Goal: Transaction & Acquisition: Subscribe to service/newsletter

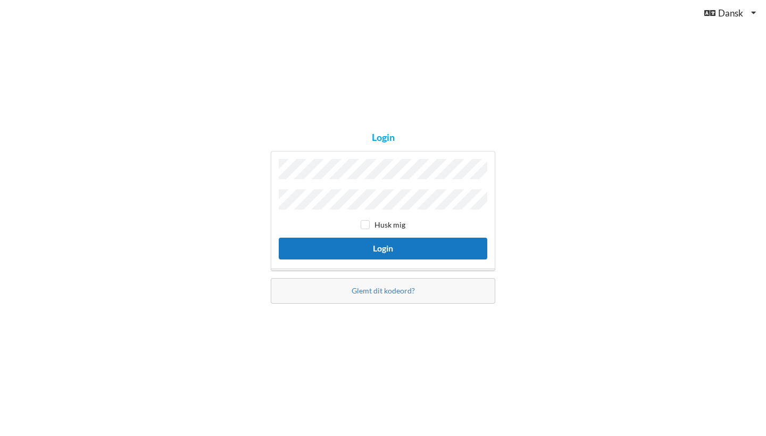
click at [459, 243] on button "Login" at bounding box center [383, 249] width 208 height 22
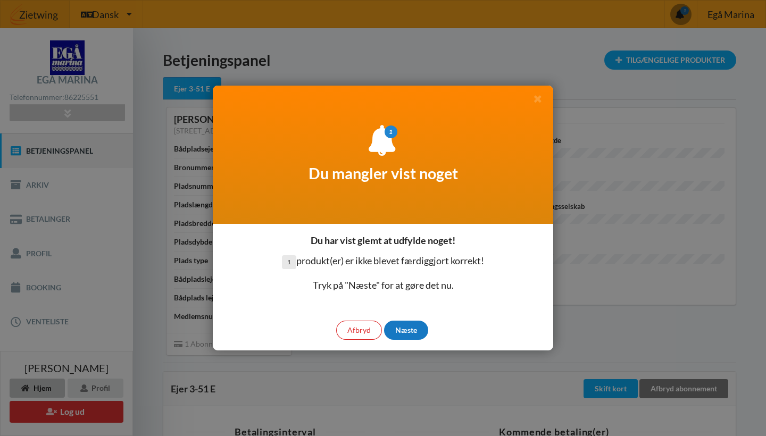
click at [404, 333] on div "Næste" at bounding box center [406, 330] width 44 height 19
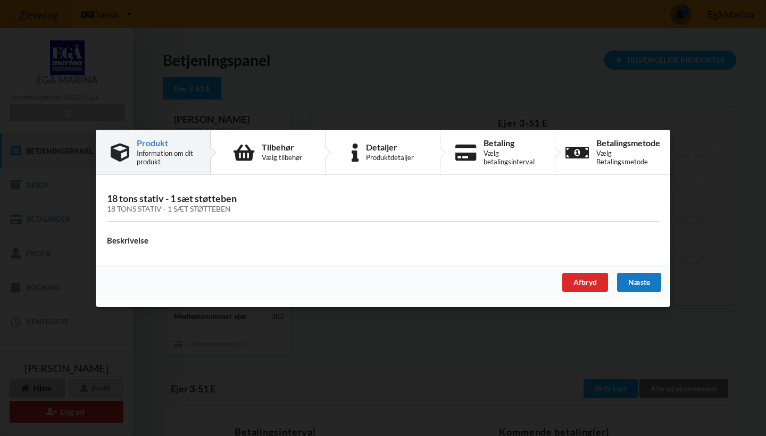
click at [651, 288] on div "Næste" at bounding box center [639, 281] width 44 height 19
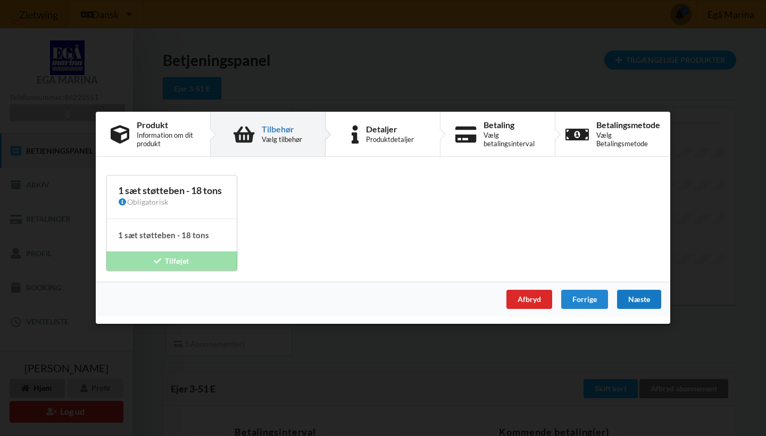
click at [652, 300] on div "Næste" at bounding box center [639, 299] width 44 height 19
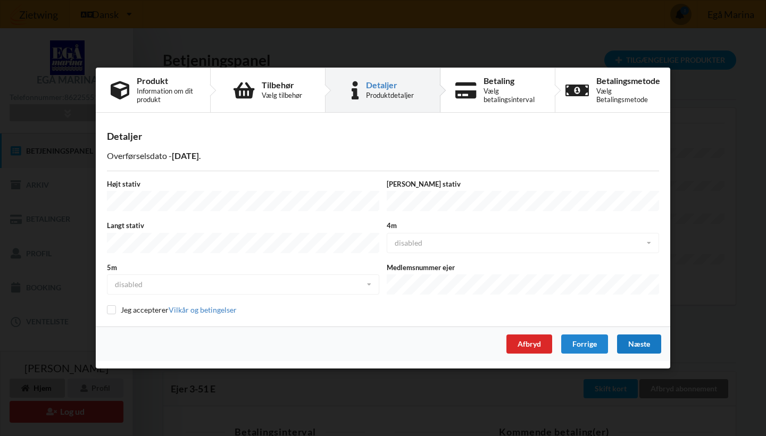
click at [643, 343] on div "Næste" at bounding box center [639, 343] width 44 height 19
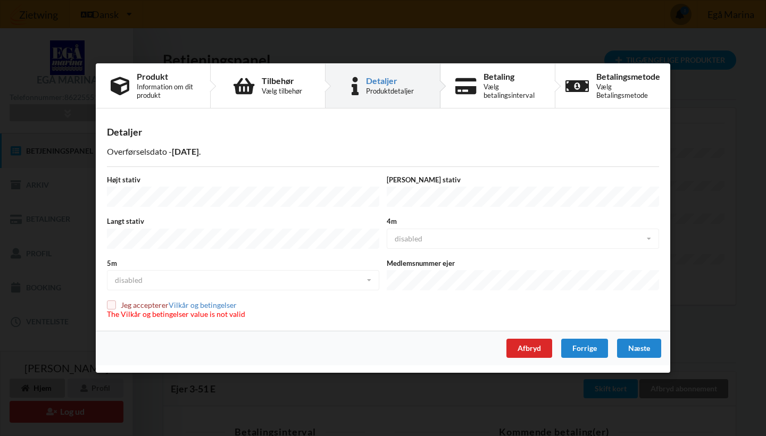
click at [112, 307] on input "checkbox" at bounding box center [111, 304] width 9 height 9
checkbox input "true"
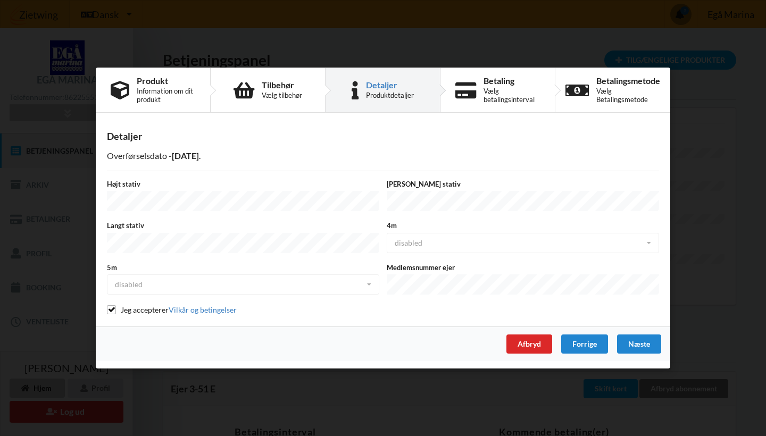
click at [367, 287] on div "5m disabled disabled enabled" at bounding box center [243, 280] width 280 height 35
click at [655, 251] on div "4m disabled disabled enabled" at bounding box center [523, 238] width 280 height 35
click at [651, 341] on div "Næste" at bounding box center [639, 343] width 44 height 19
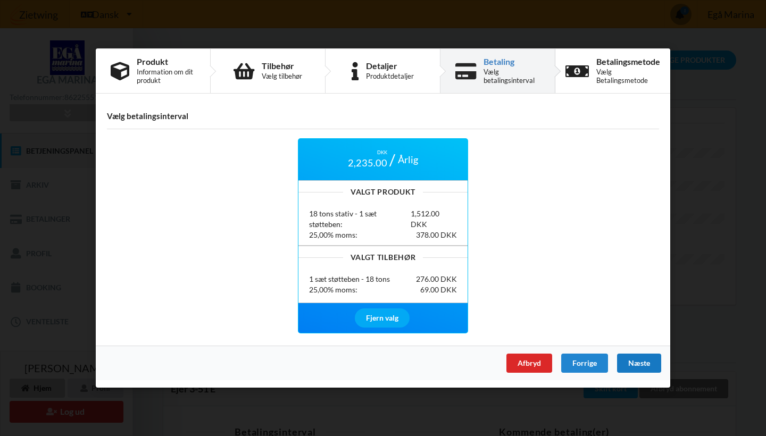
click at [642, 362] on div "Næste" at bounding box center [639, 363] width 44 height 19
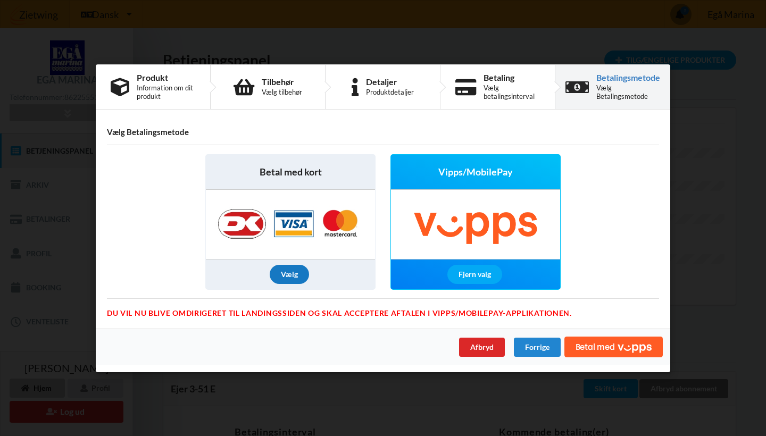
click at [294, 274] on div "Vælg" at bounding box center [289, 274] width 39 height 19
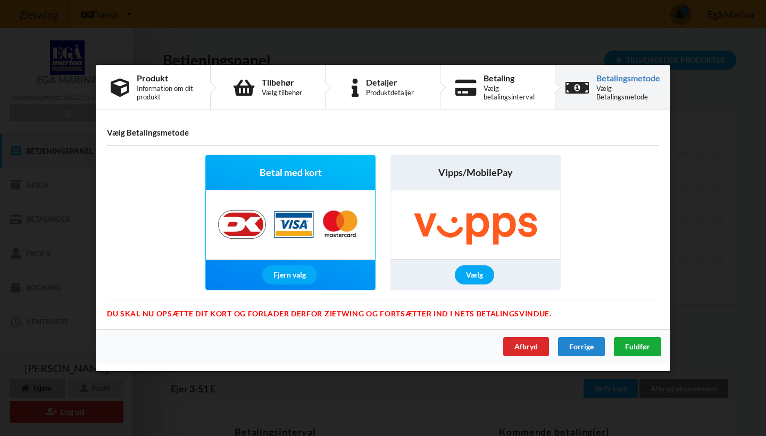
click at [649, 347] on span "Fuldfør" at bounding box center [637, 346] width 25 height 9
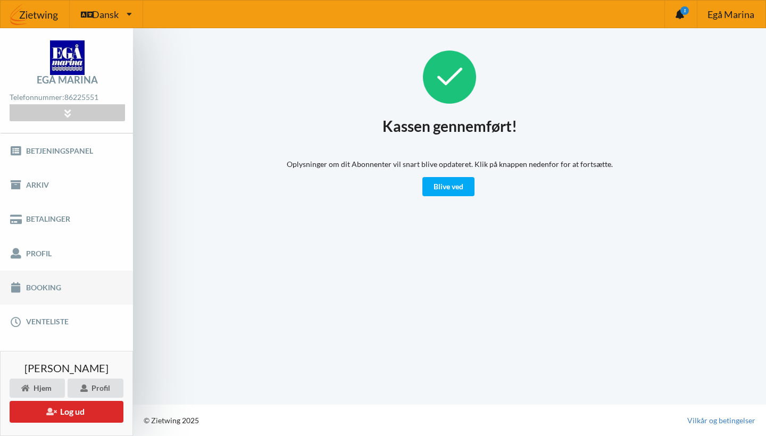
click at [41, 287] on link "Booking" at bounding box center [66, 288] width 133 height 34
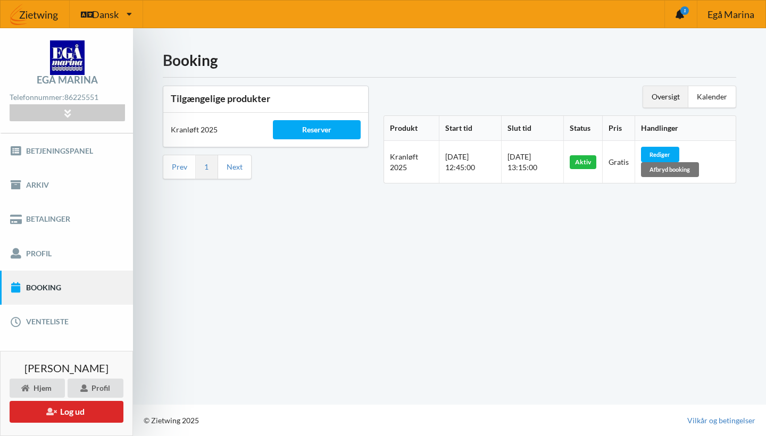
click at [340, 144] on div "Reserver" at bounding box center [316, 130] width 102 height 34
click at [337, 135] on div "Reserver" at bounding box center [316, 129] width 87 height 19
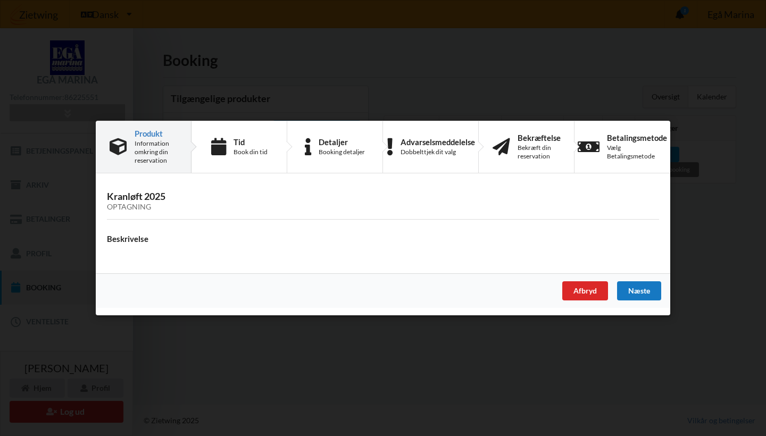
click at [636, 290] on div "Næste" at bounding box center [639, 290] width 44 height 19
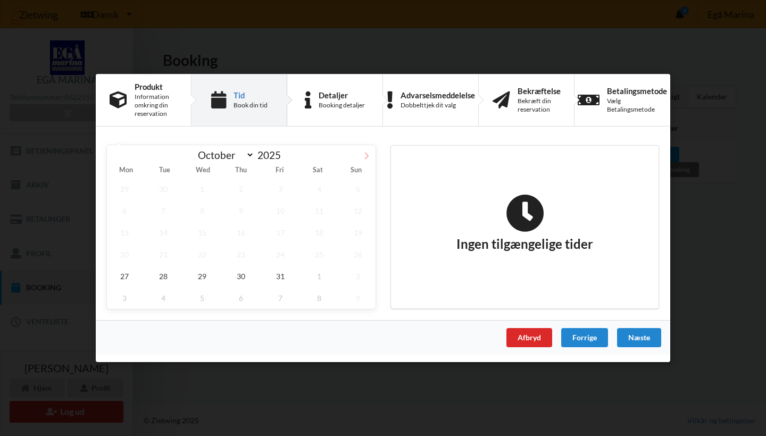
click at [366, 153] on icon at bounding box center [366, 155] width 7 height 7
click at [118, 152] on icon at bounding box center [115, 155] width 7 height 7
click at [365, 151] on span at bounding box center [366, 154] width 18 height 18
click at [114, 152] on icon at bounding box center [115, 155] width 7 height 7
select select "9"
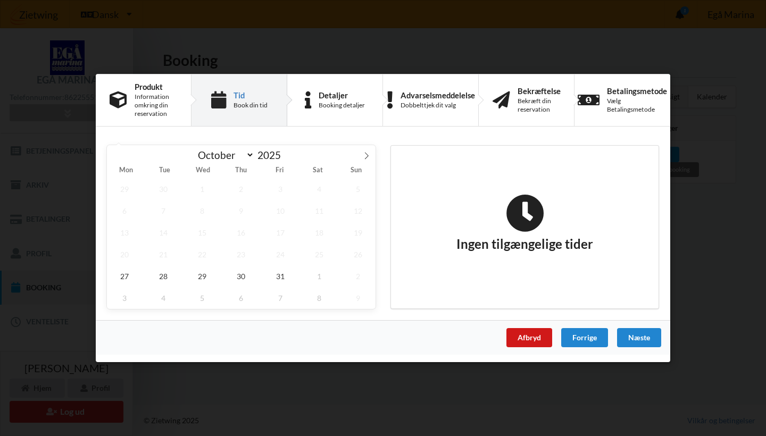
click at [541, 338] on div "Afbryd" at bounding box center [529, 337] width 46 height 19
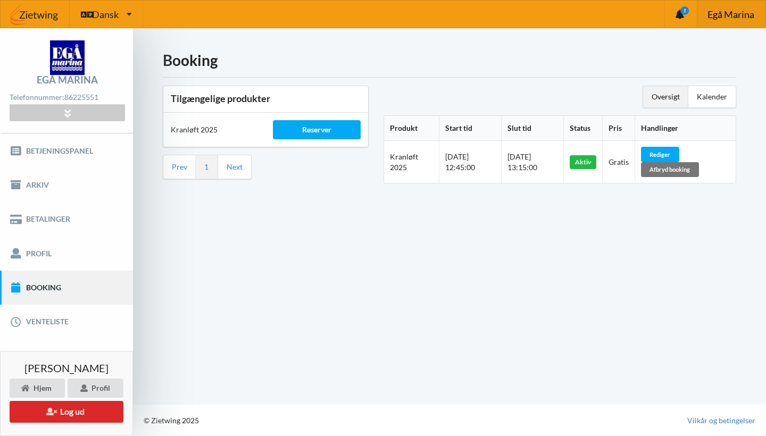
click at [726, 17] on span "Egå Marina" at bounding box center [730, 15] width 47 height 10
click at [89, 408] on button "Log ud" at bounding box center [67, 412] width 114 height 22
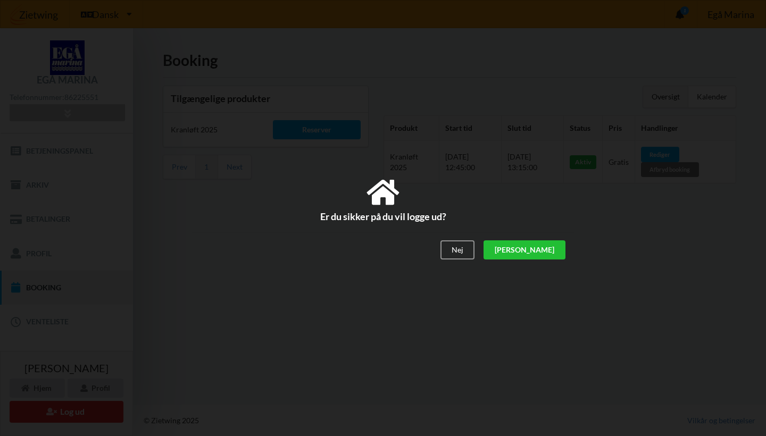
click at [553, 251] on div "[PERSON_NAME]" at bounding box center [524, 250] width 82 height 19
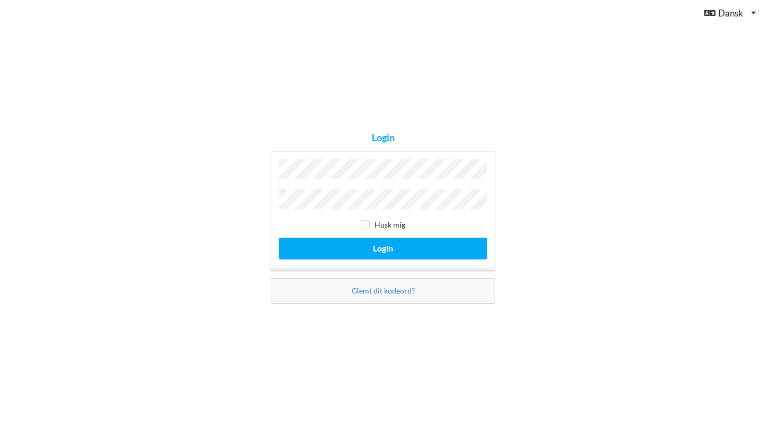
click at [383, 246] on button "Login" at bounding box center [383, 249] width 208 height 22
